Goal: Entertainment & Leisure: Consume media (video, audio)

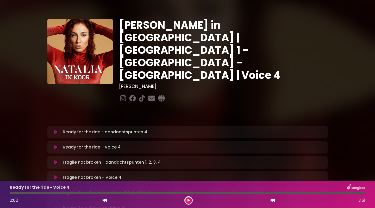
click at [55, 129] on icon at bounding box center [56, 131] width 4 height 5
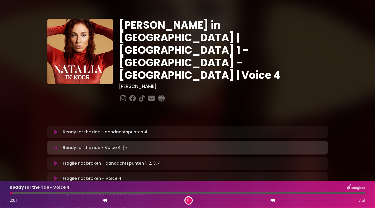
click at [56, 129] on icon at bounding box center [56, 131] width 4 height 5
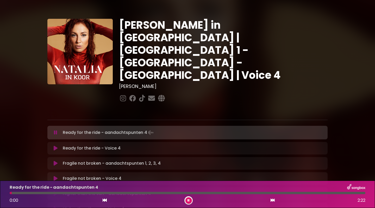
click at [55, 145] on icon at bounding box center [56, 147] width 4 height 5
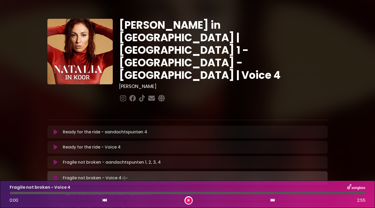
click at [104, 200] on icon at bounding box center [105, 200] width 4 height 4
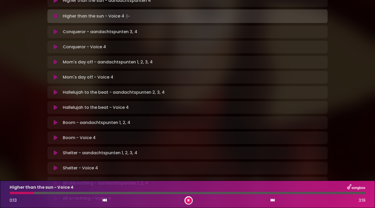
scroll to position [195, 0]
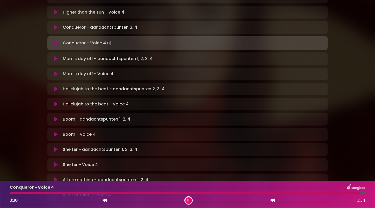
click at [274, 193] on div at bounding box center [185, 193] width 351 height 2
click at [371, 135] on div "[PERSON_NAME] in [GEOGRAPHIC_DATA] | [GEOGRAPHIC_DATA] 1 - [GEOGRAPHIC_DATA] - …" at bounding box center [187, 56] width 375 height 490
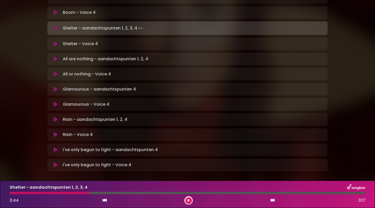
scroll to position [319, 0]
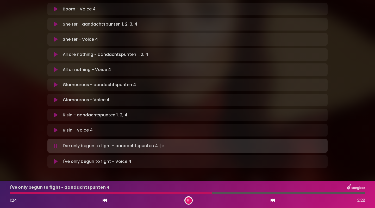
click at [156, 194] on div "I've only begun to fight - aandachtspunten 4 1:24 2:28" at bounding box center [188, 194] width 362 height 21
click at [159, 192] on div at bounding box center [112, 193] width 205 height 2
